Goal: Obtain resource: Obtain resource

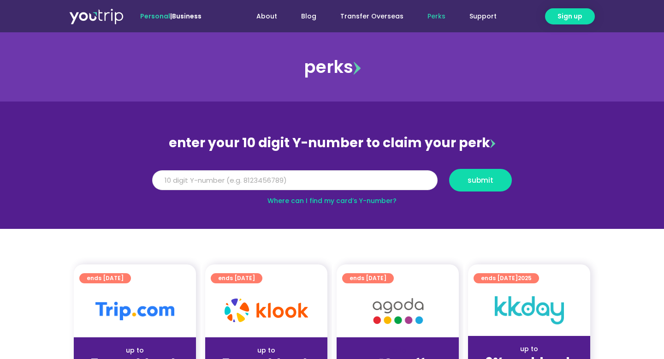
click at [269, 178] on input "Y Number" at bounding box center [294, 180] width 285 height 20
click at [284, 183] on input "Y Number" at bounding box center [294, 180] width 285 height 20
paste input "8155605872"
type input "8155605872"
click at [491, 179] on span "submit" at bounding box center [481, 180] width 26 height 7
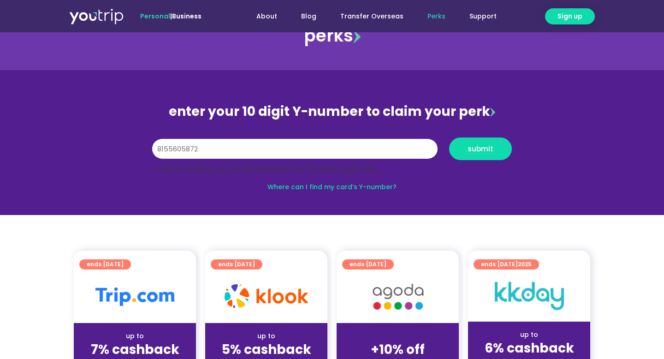
scroll to position [32, 0]
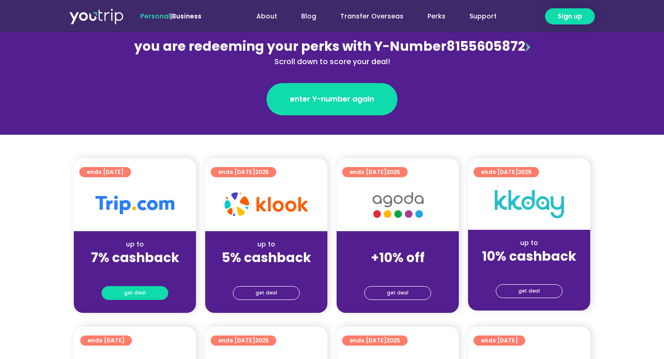
click at [152, 298] on link "get deal" at bounding box center [134, 293] width 67 height 14
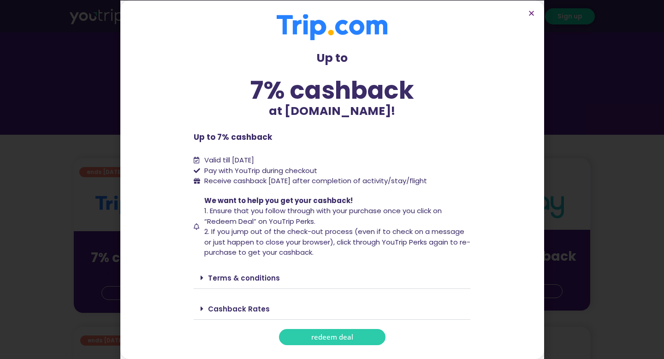
click at [355, 328] on div "Up to 7% cashback at Trip.com! Up to 7% cashback at Trip.com! Up to 7% cashback…" at bounding box center [332, 179] width 277 height 331
click at [356, 331] on link "redeem deal" at bounding box center [332, 337] width 107 height 16
